Goal: Navigation & Orientation: Find specific page/section

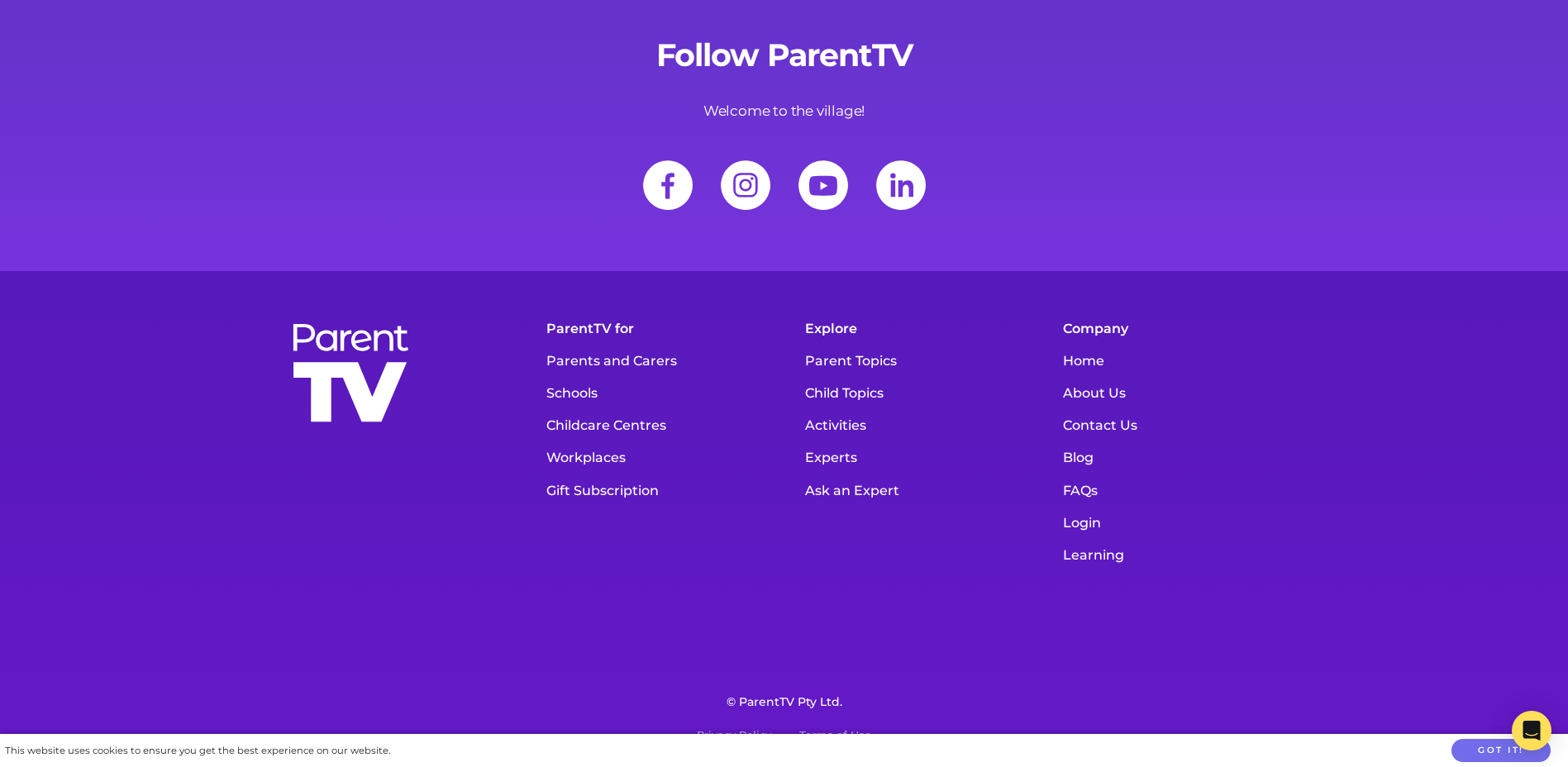
scroll to position [23222, 0]
click at [1102, 389] on link "About Us" at bounding box center [1171, 393] width 233 height 32
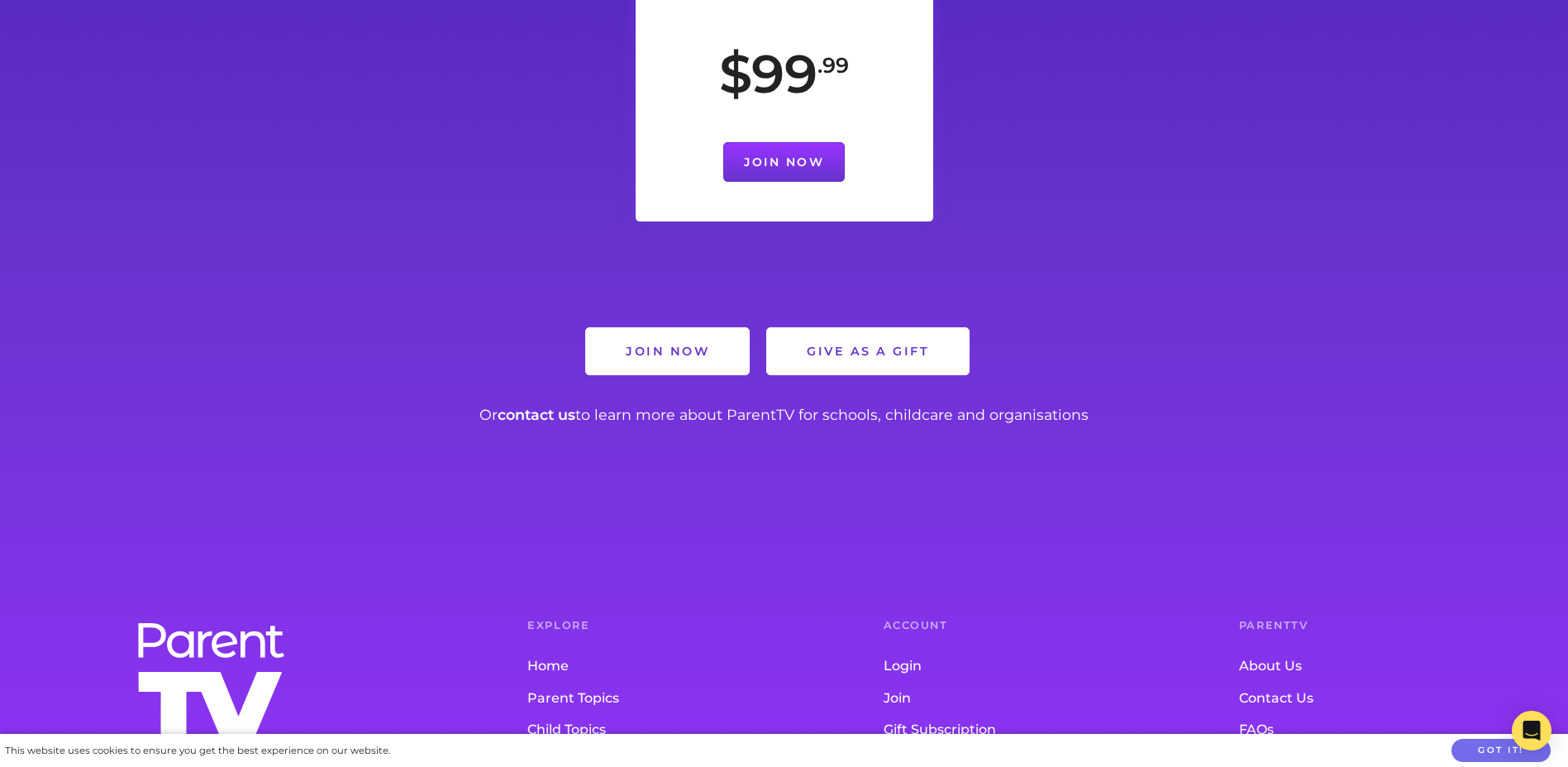
scroll to position [3107, 0]
